Goal: Task Accomplishment & Management: Manage account settings

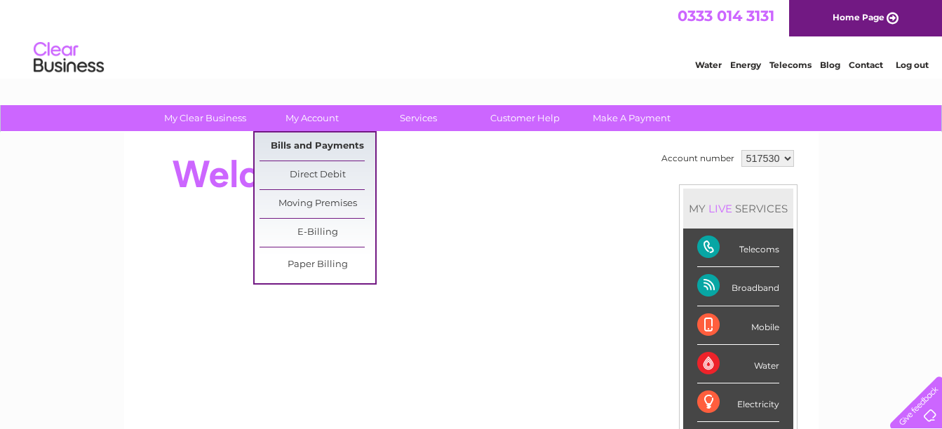
click at [323, 147] on link "Bills and Payments" at bounding box center [318, 147] width 116 height 28
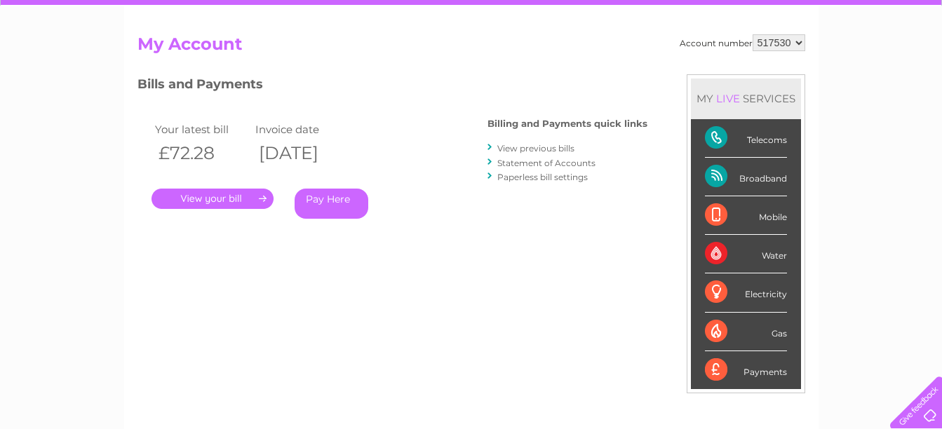
scroll to position [140, 0]
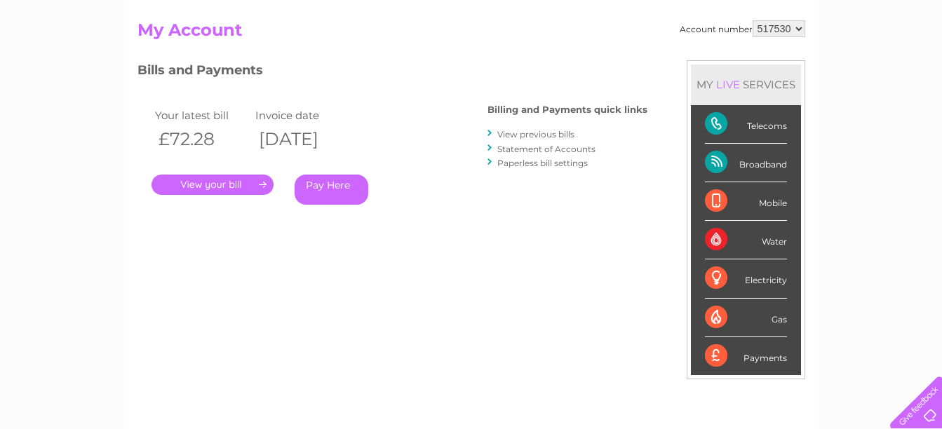
click at [229, 186] on link "." at bounding box center [213, 185] width 122 height 20
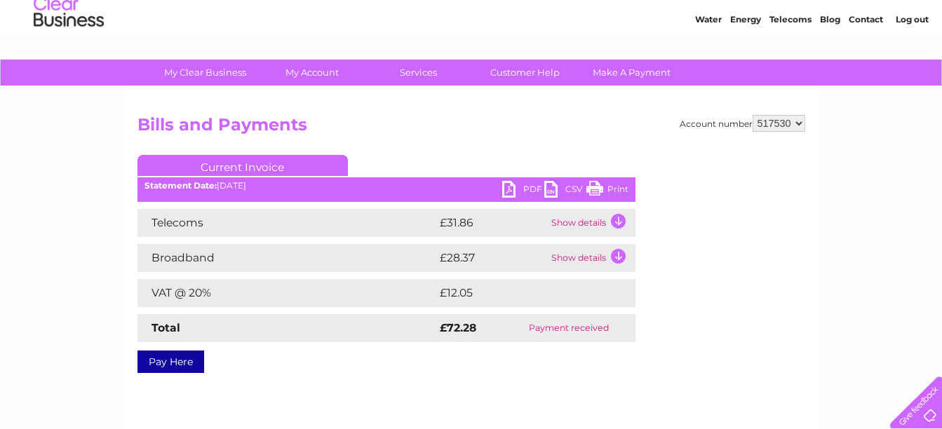
scroll to position [70, 0]
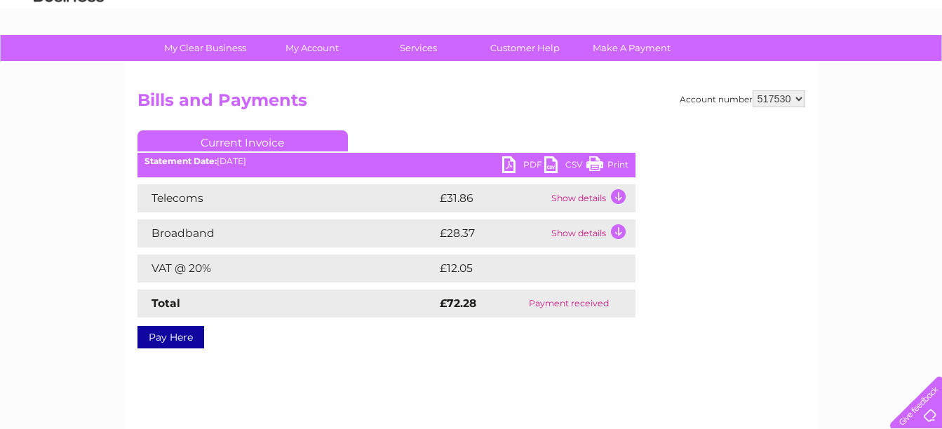
click at [516, 164] on link "PDF" at bounding box center [523, 166] width 42 height 20
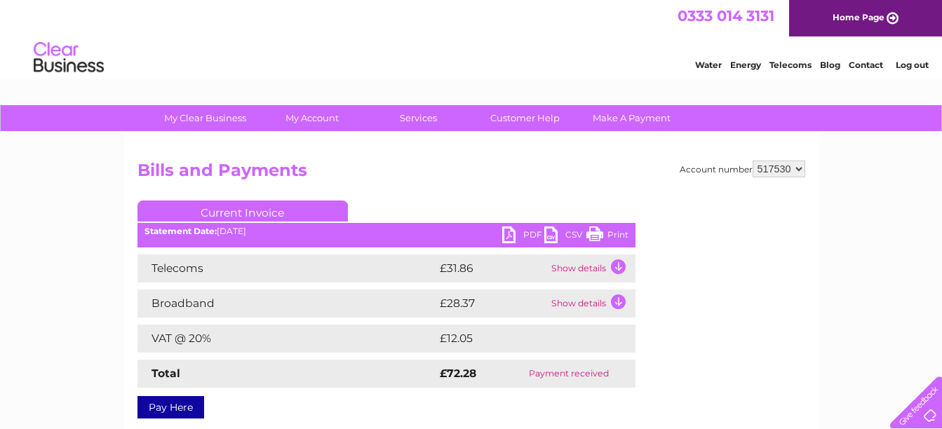
click at [914, 62] on link "Log out" at bounding box center [912, 65] width 33 height 11
